Goal: Task Accomplishment & Management: Use online tool/utility

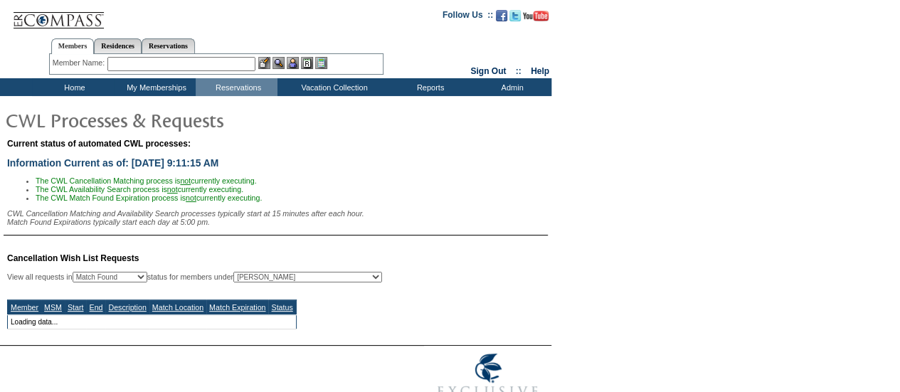
select select "50"
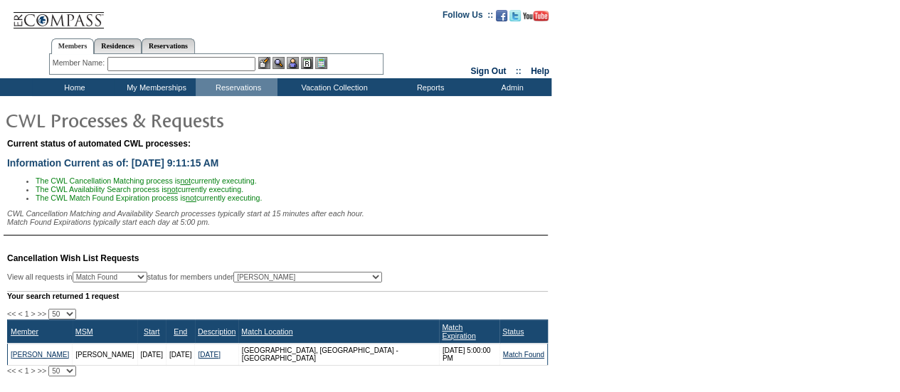
click at [326, 282] on select "All MSMs [PERSON_NAME] Accounting (MSM), Team Admin, IT Group Administrator, Me…" at bounding box center [307, 277] width 149 height 11
select select "-1"
click at [269, 276] on select "All MSMs [PERSON_NAME] Accounting (MSM), Team Admin, IT Group Administrator, Me…" at bounding box center [307, 277] width 149 height 11
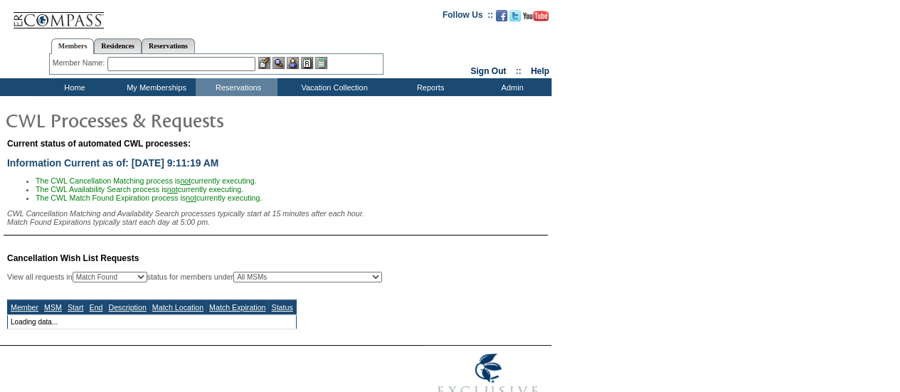
select select "50"
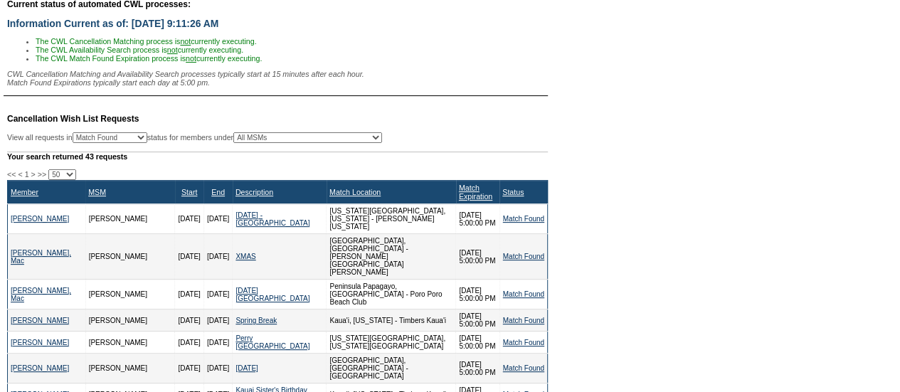
scroll to position [24, 0]
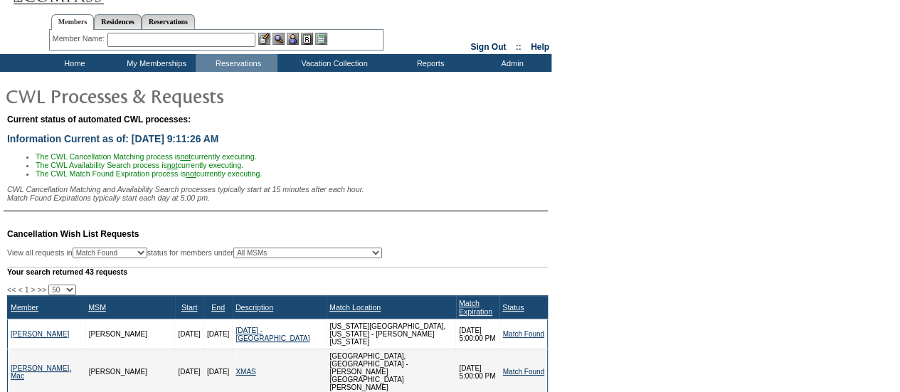
click at [473, 304] on div "Match Expiration" at bounding box center [478, 307] width 38 height 17
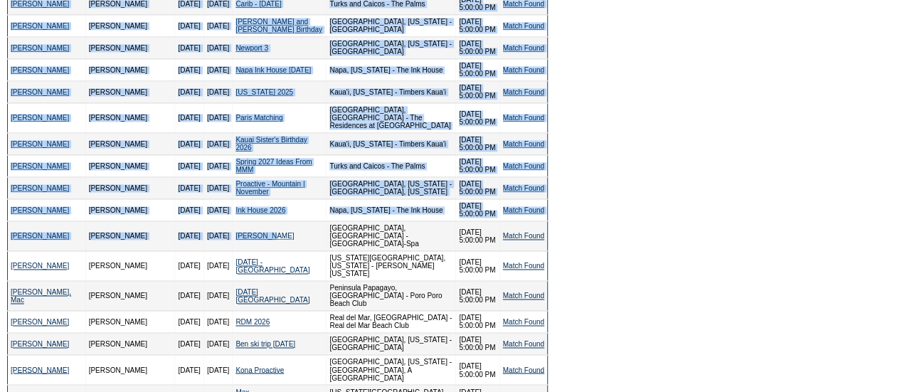
scroll to position [861, 0]
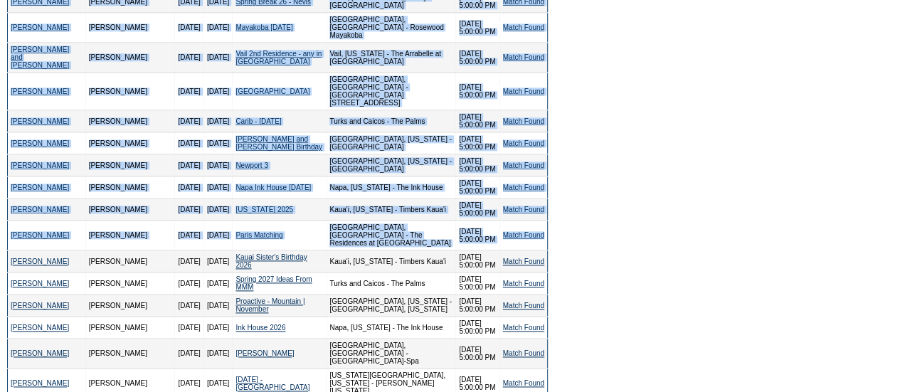
drag, startPoint x: 4, startPoint y: 136, endPoint x: 545, endPoint y: 112, distance: 541.4
click at [545, 112] on td "Cancellation Wish List Requests View all requests in Any Open / Processing Matc…" at bounding box center [276, 22] width 544 height 1280
copy div "<< < 1 > >> 10 25 50 100 500 Member MSM Start End Description Match Location Ma…"
